Goal: Information Seeking & Learning: Learn about a topic

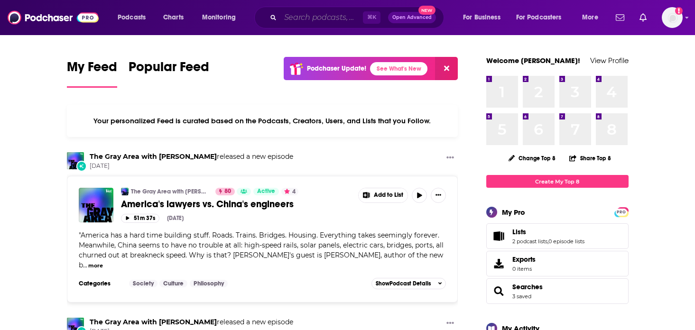
click at [336, 13] on input "Search podcasts, credits, & more..." at bounding box center [321, 17] width 83 height 15
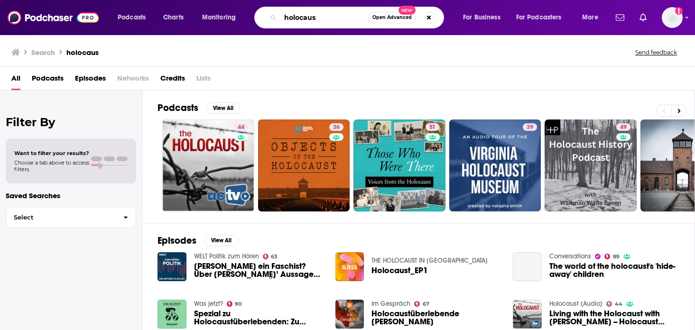
click at [338, 18] on input "holocaus" at bounding box center [324, 17] width 88 height 15
type input "holocaust"
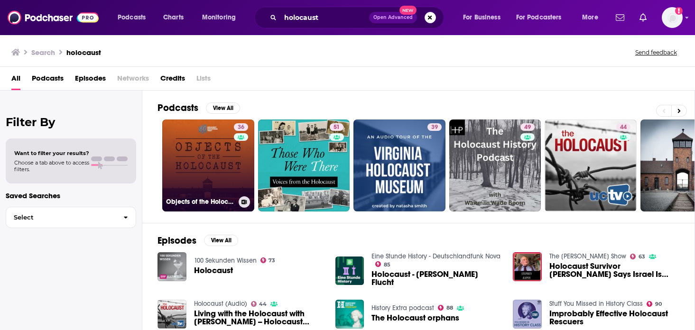
click at [218, 169] on link "36 Objects of the Holocaust" at bounding box center [208, 165] width 92 height 92
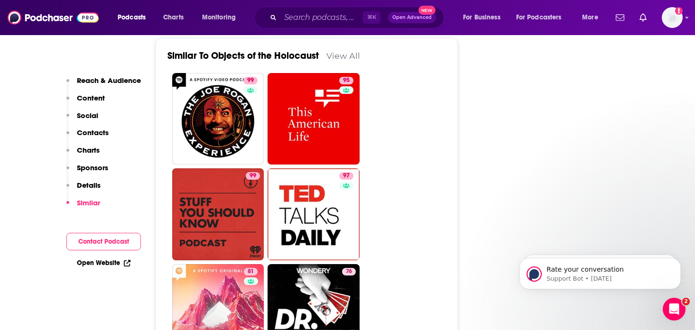
scroll to position [1363, 0]
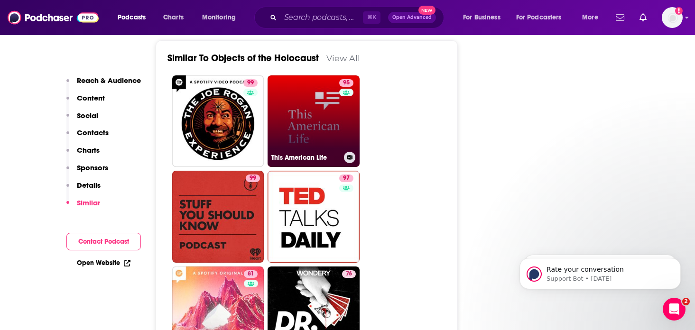
click at [296, 135] on link "95 This American Life" at bounding box center [313, 121] width 92 height 92
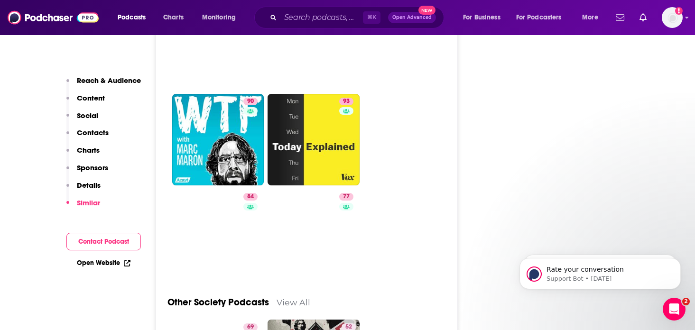
scroll to position [3215, 0]
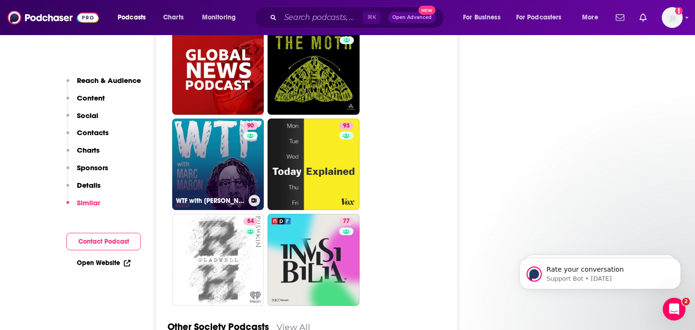
click at [233, 119] on link "90 WTF with [PERSON_NAME] Podcast" at bounding box center [218, 165] width 92 height 92
type input "[URL][DOMAIN_NAME][PERSON_NAME]"
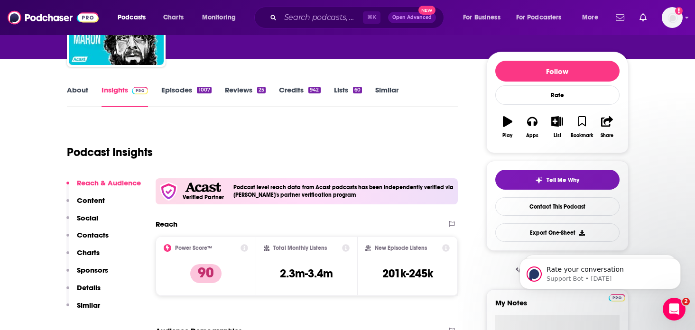
scroll to position [112, 0]
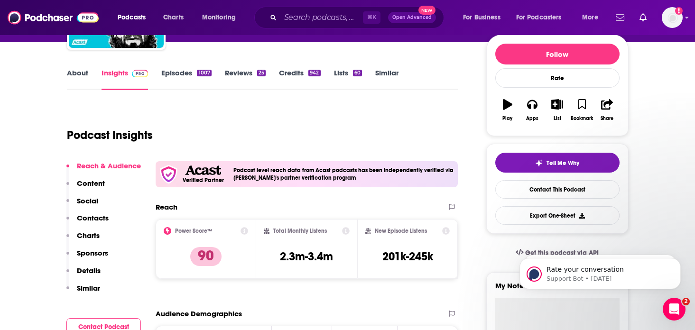
click at [77, 73] on link "About" at bounding box center [77, 79] width 21 height 22
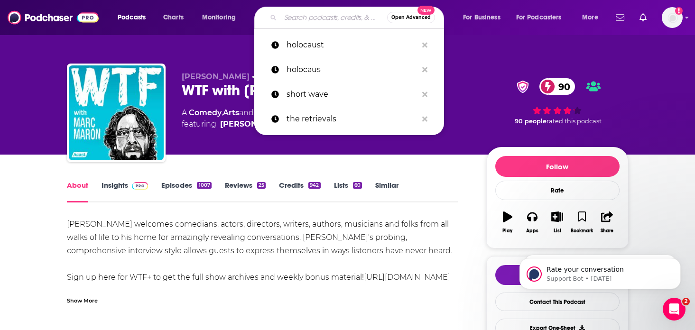
click at [340, 23] on input "Search podcasts, credits, & more..." at bounding box center [333, 17] width 107 height 15
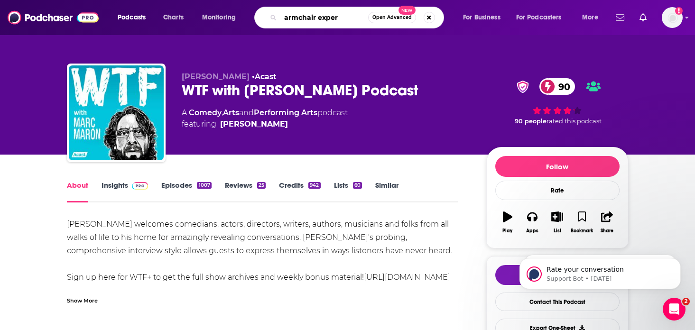
type input "armchair expert"
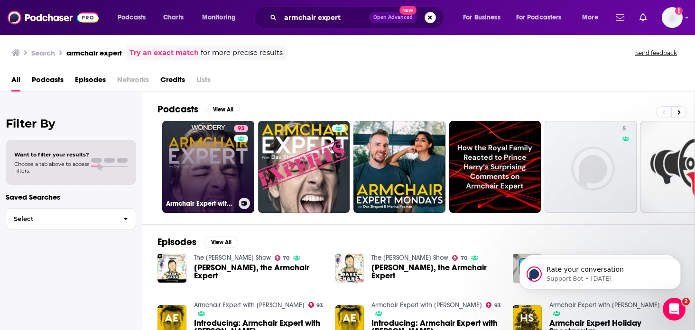
click at [232, 175] on link "93 Armchair Expert with [PERSON_NAME]" at bounding box center [208, 167] width 92 height 92
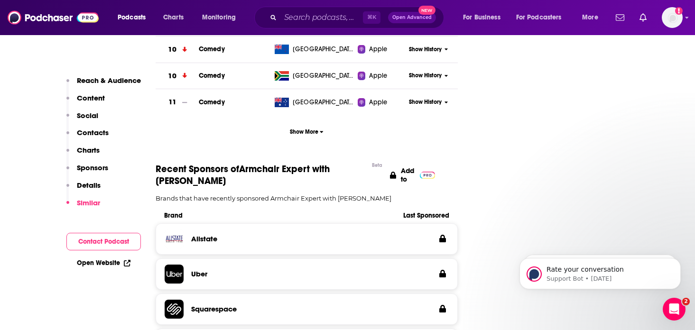
scroll to position [1228, 0]
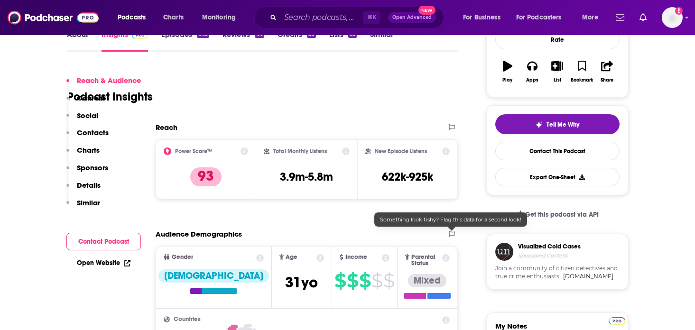
scroll to position [54, 0]
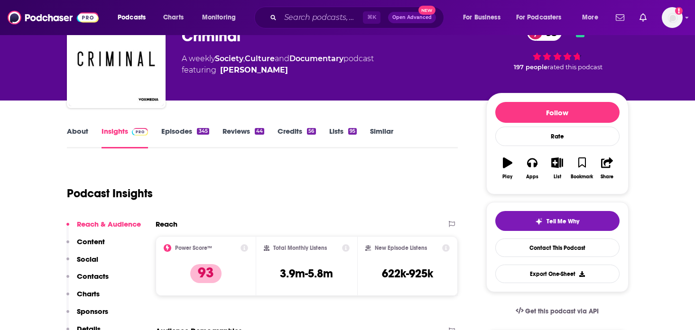
click at [77, 135] on link "About" at bounding box center [77, 138] width 21 height 22
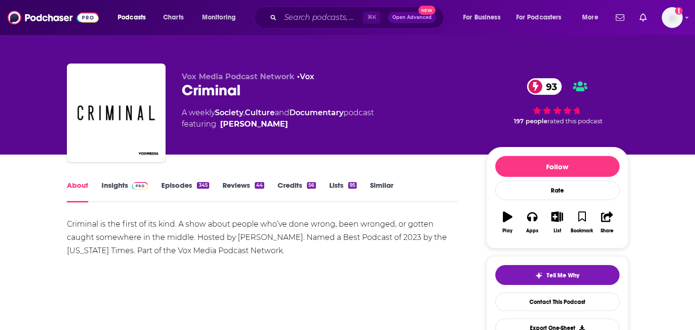
click at [119, 184] on link "Insights" at bounding box center [124, 192] width 47 height 22
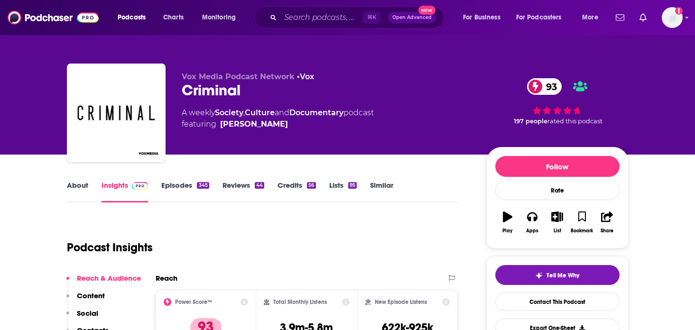
click at [187, 189] on link "Episodes 345" at bounding box center [184, 192] width 47 height 22
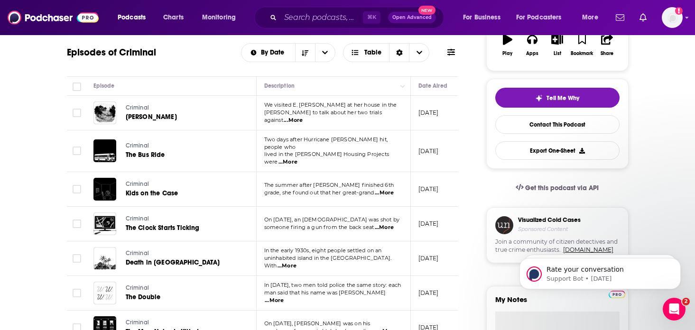
scroll to position [180, 0]
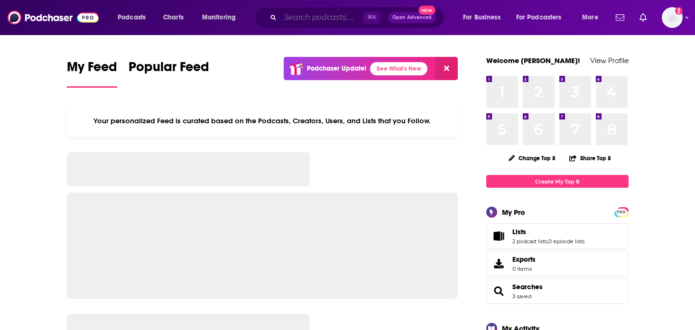
click at [289, 12] on input "Search podcasts, credits, & more..." at bounding box center [321, 17] width 83 height 15
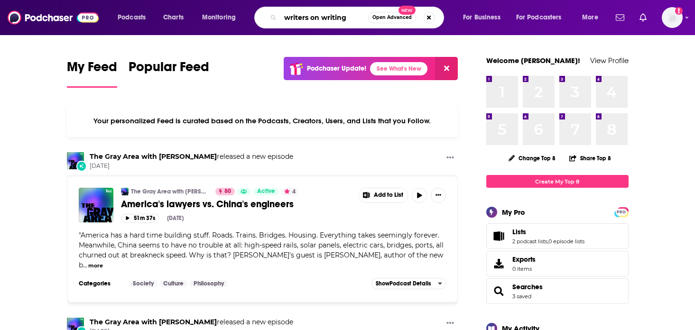
type input "writers on writing"
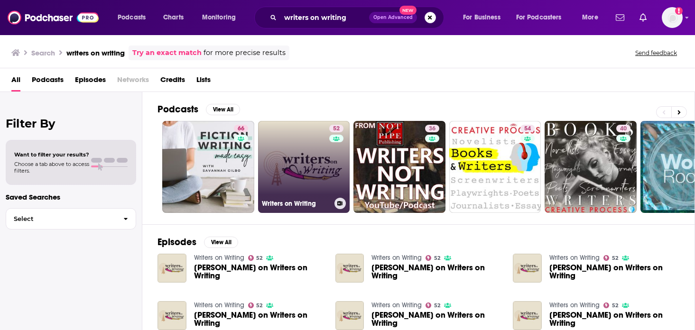
click at [305, 156] on link "52 Writers on Writing" at bounding box center [304, 167] width 92 height 92
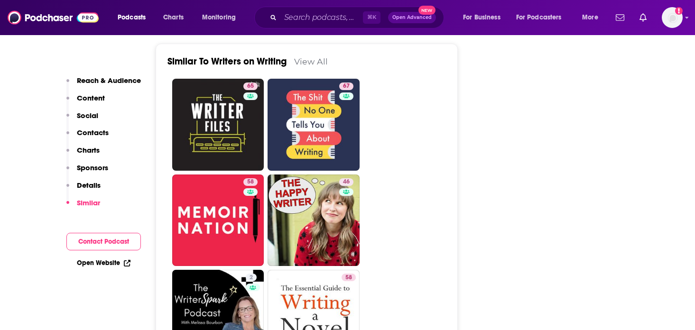
scroll to position [1642, 0]
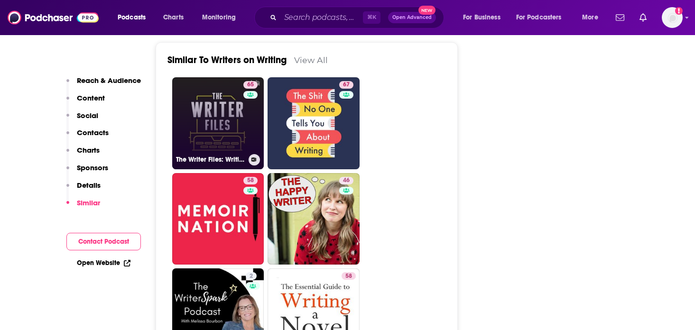
click at [223, 77] on link "65 The Writer Files: Writing, Productivity, Creativity, and Neuroscience" at bounding box center [218, 123] width 92 height 92
type input "https://www.podchaser.com/podcasts/the-writer-files-writing-produ-20728"
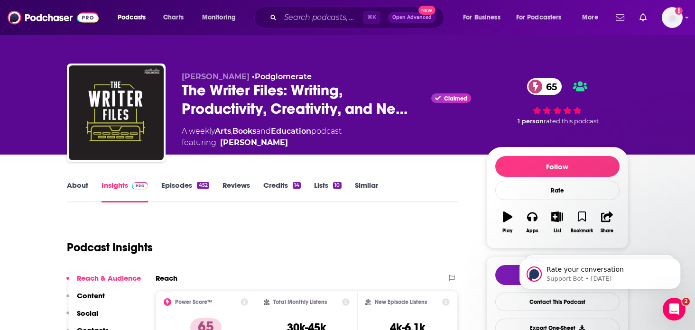
click at [194, 189] on link "Episodes 452" at bounding box center [184, 192] width 47 height 22
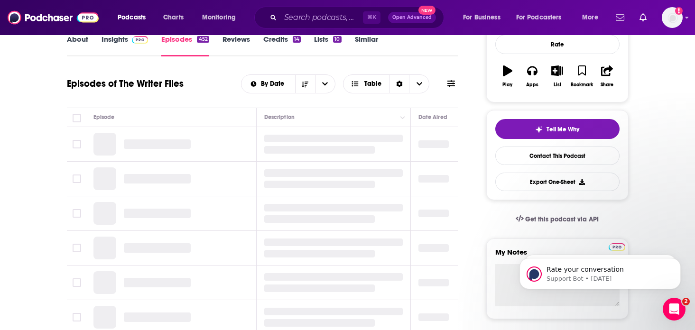
scroll to position [150, 0]
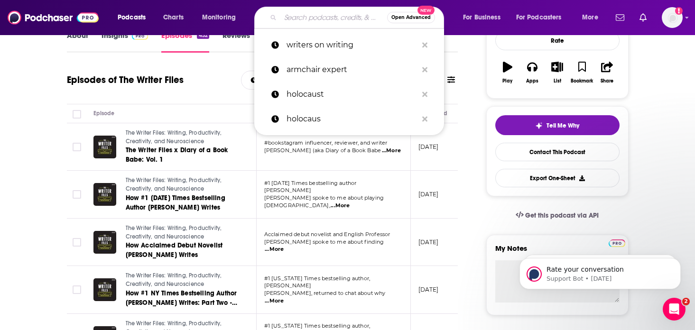
click at [312, 17] on input "Search podcasts, credits, & more..." at bounding box center [333, 17] width 107 height 15
type input "t"
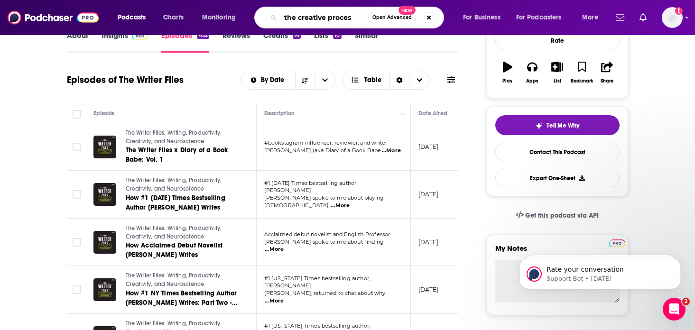
type input "the creative process"
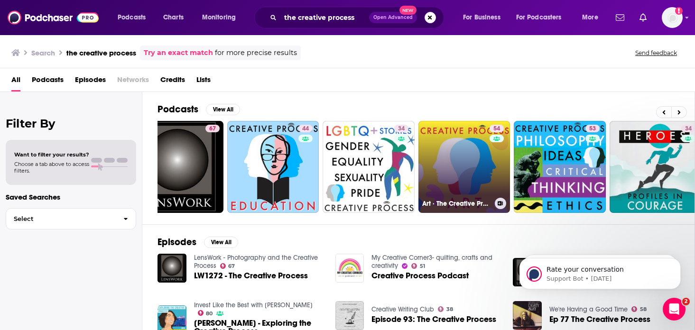
scroll to position [0, 42]
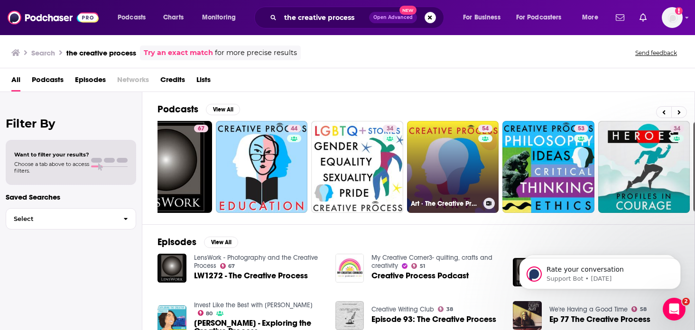
click at [441, 162] on link "54 Art · The Creative Process: Artists, Curators, Museum Directors Talk Art, Li…" at bounding box center [453, 167] width 92 height 92
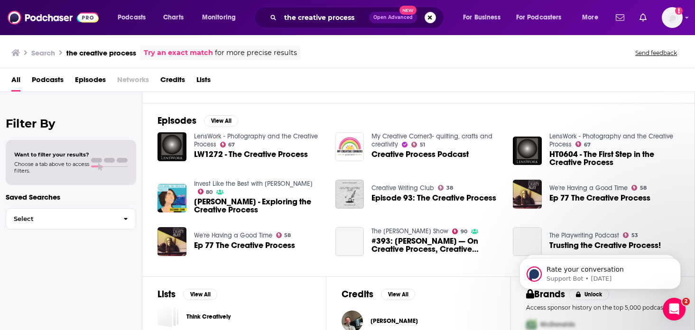
scroll to position [195, 0]
